Goal: Task Accomplishment & Management: Complete application form

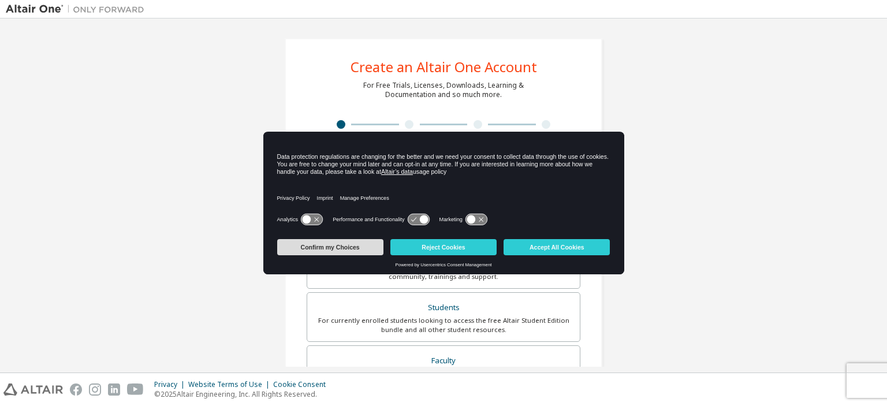
click at [373, 245] on button "Confirm my Choices" at bounding box center [330, 247] width 106 height 16
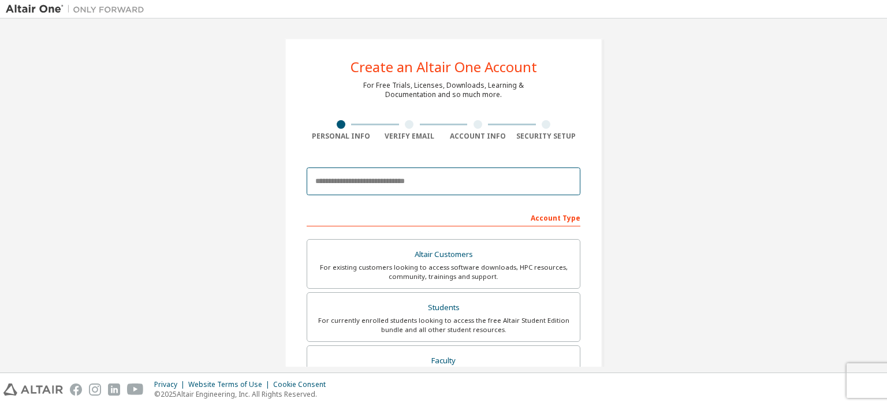
click at [457, 176] on input "email" at bounding box center [444, 182] width 274 height 28
click at [408, 182] on input "email" at bounding box center [444, 182] width 274 height 28
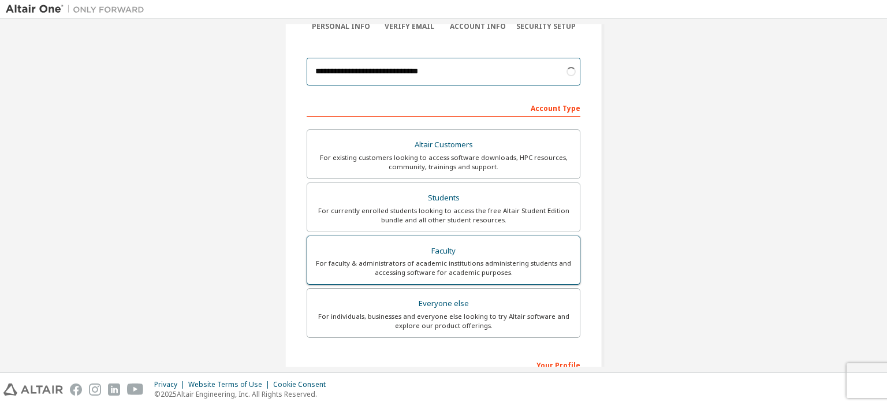
scroll to position [116, 0]
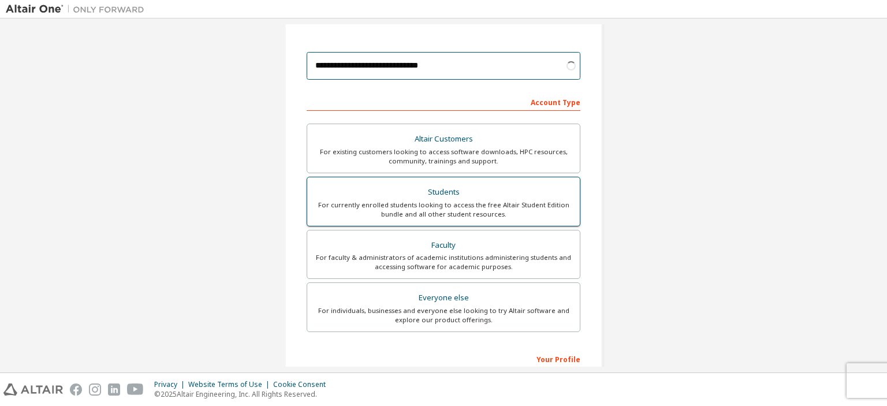
type input "**********"
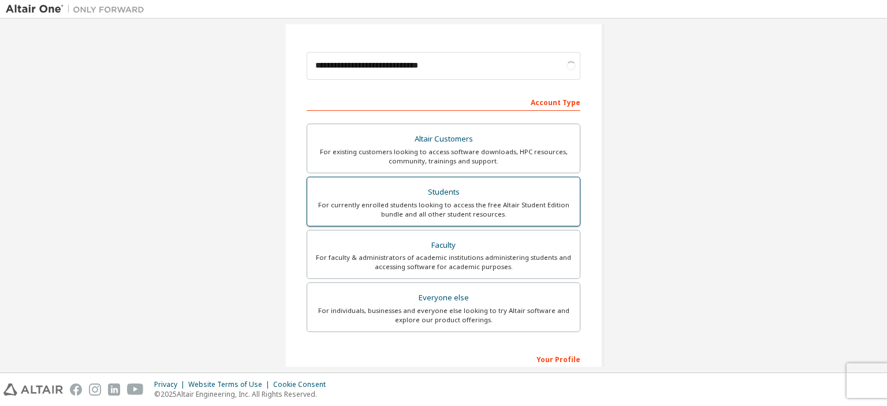
click at [481, 198] on div "Students" at bounding box center [443, 192] width 259 height 16
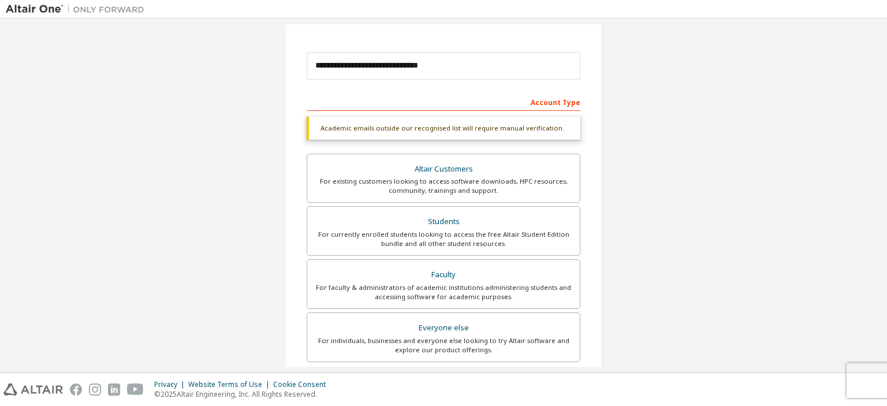
scroll to position [296, 0]
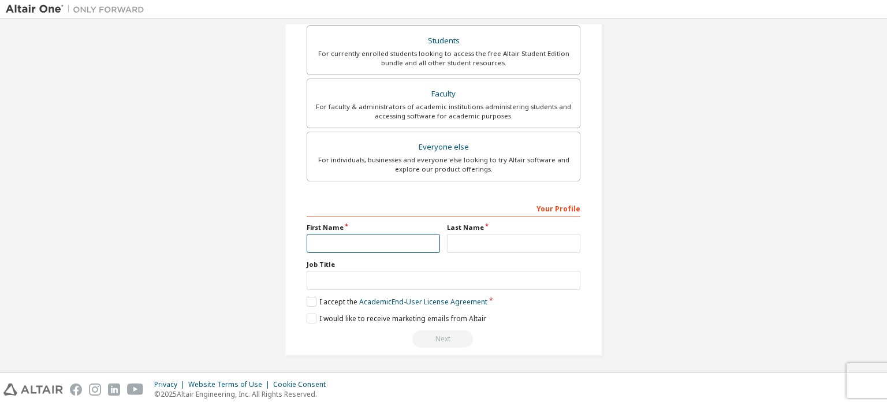
click at [343, 237] on input "text" at bounding box center [373, 243] width 133 height 19
type input "***"
click at [467, 239] on input "text" at bounding box center [513, 243] width 133 height 19
type input "*******"
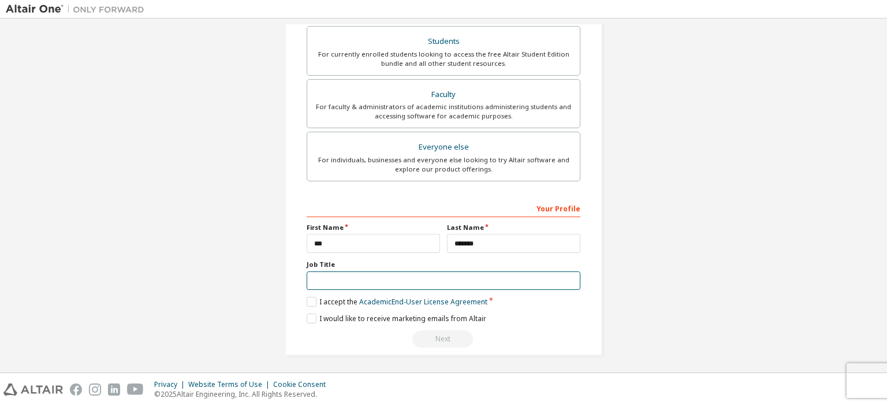
click at [440, 283] on input "text" at bounding box center [444, 281] width 274 height 19
type input "*******"
click at [310, 298] on label "I accept the Academic End-User License Agreement" at bounding box center [397, 302] width 181 height 10
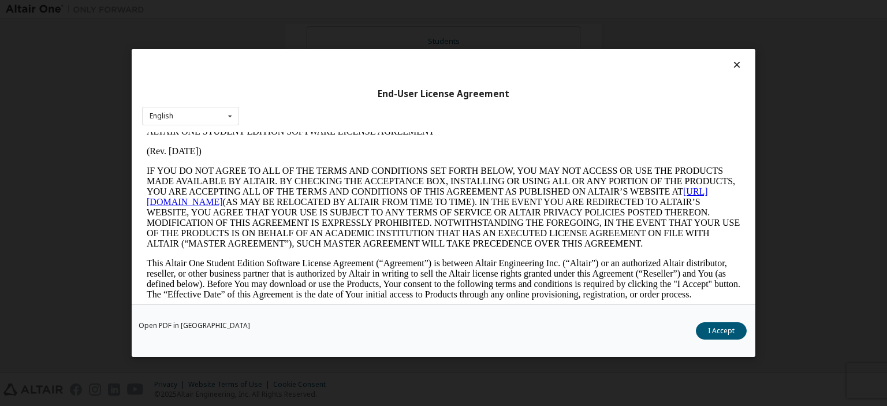
scroll to position [58, 0]
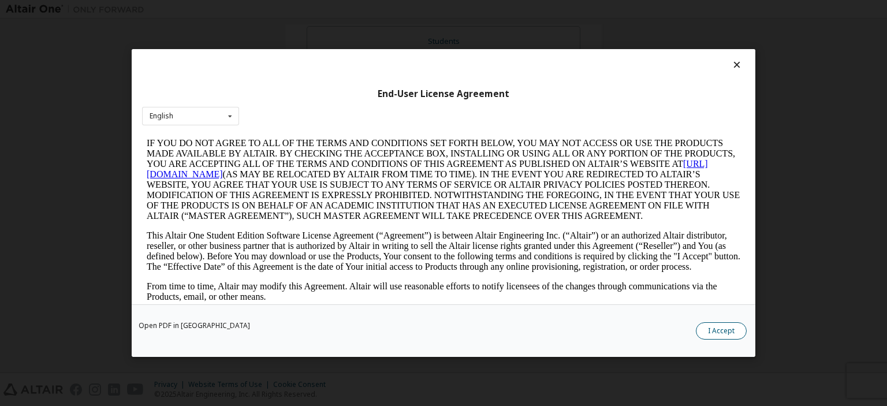
click at [730, 333] on button "I Accept" at bounding box center [721, 330] width 51 height 17
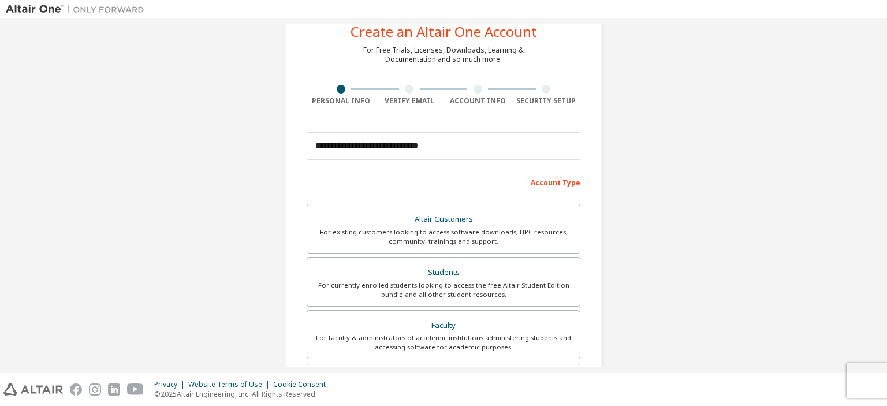
scroll to position [266, 0]
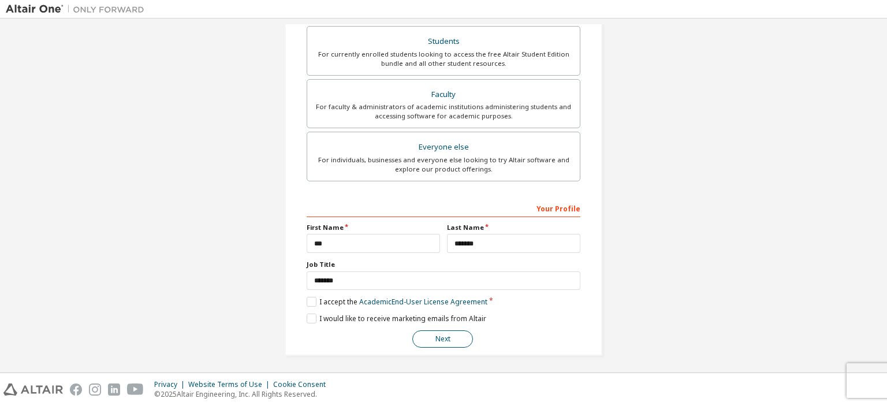
click at [432, 335] on button "Next" at bounding box center [443, 338] width 61 height 17
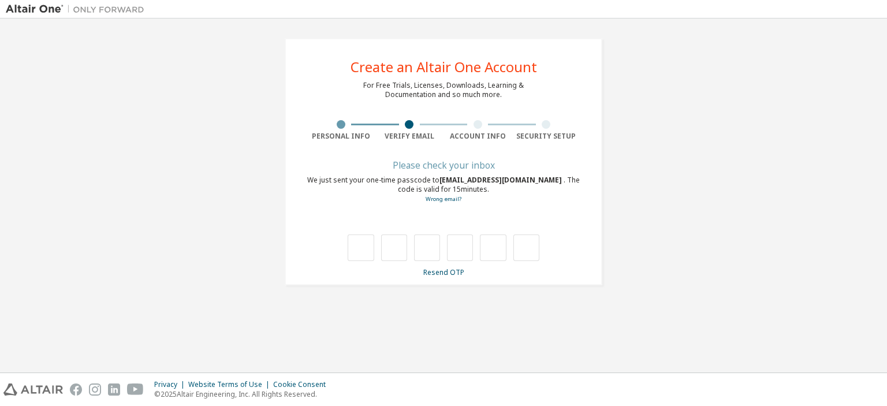
scroll to position [0, 0]
type input "*"
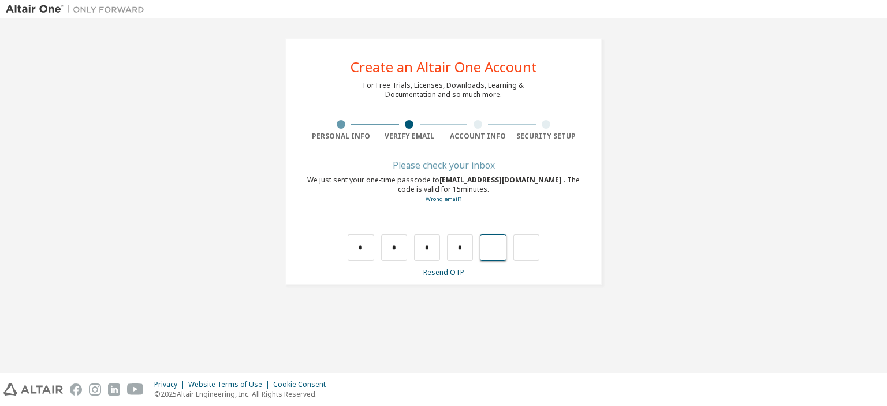
type input "*"
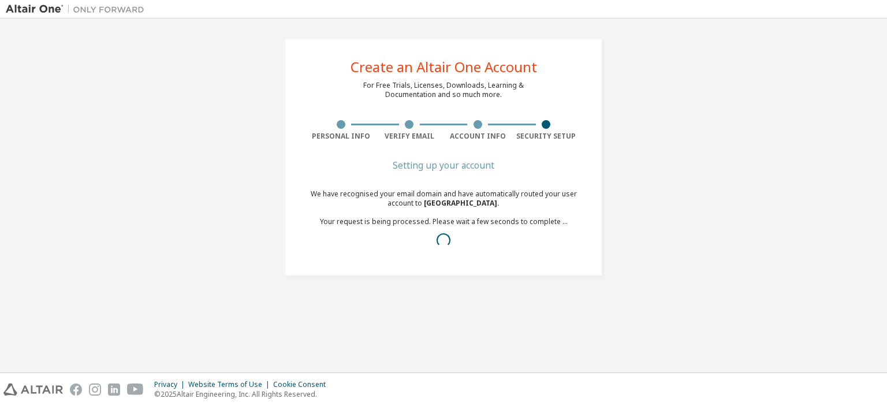
click at [511, 231] on div "We have recognised your email domain and have automatically routed your user ac…" at bounding box center [444, 221] width 274 height 65
